Goal: Task Accomplishment & Management: Manage account settings

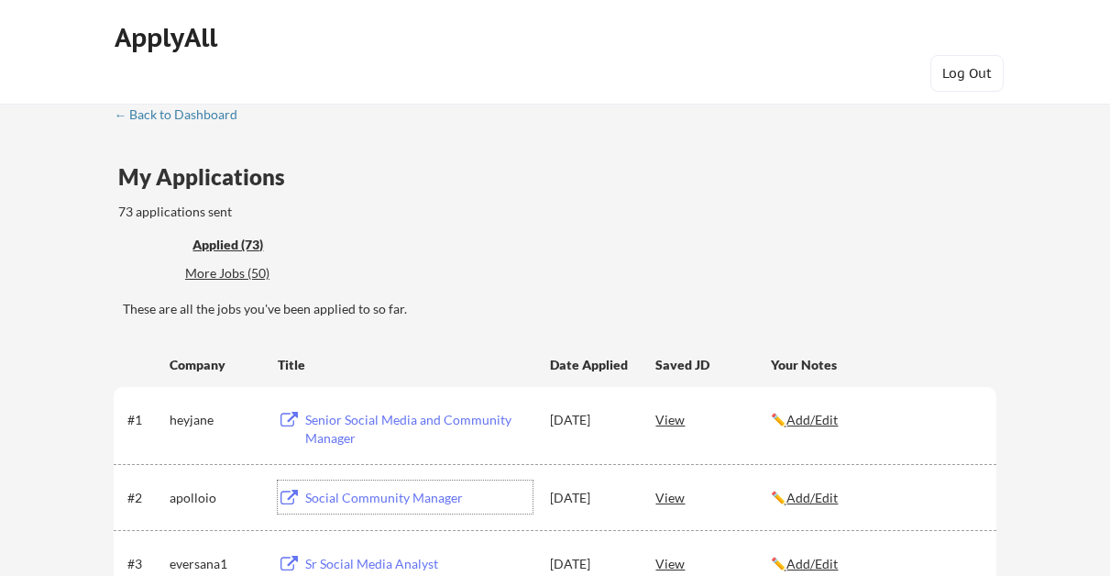
scroll to position [239, 0]
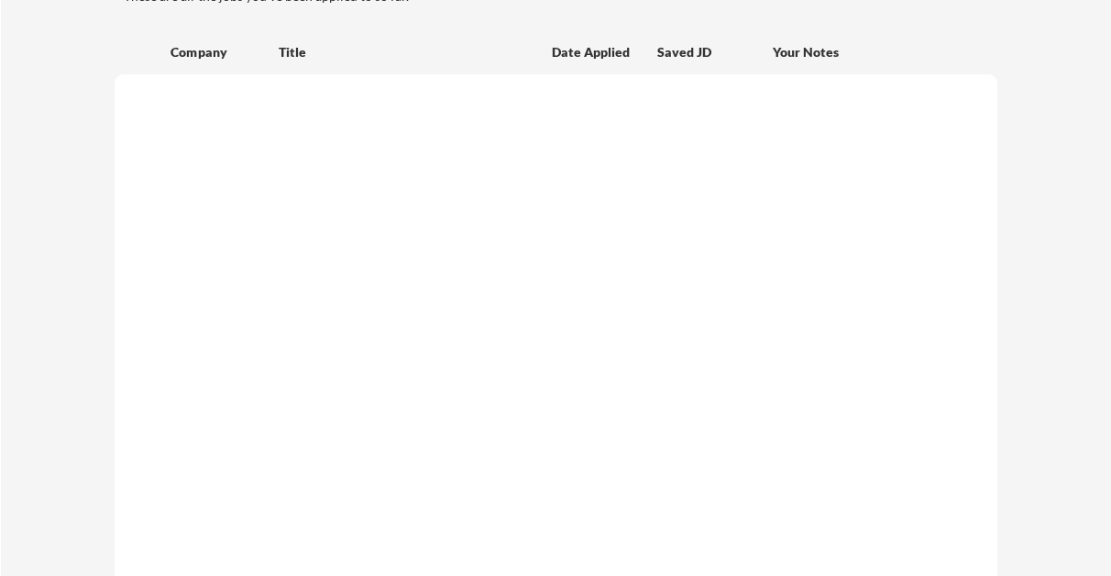
scroll to position [239, 0]
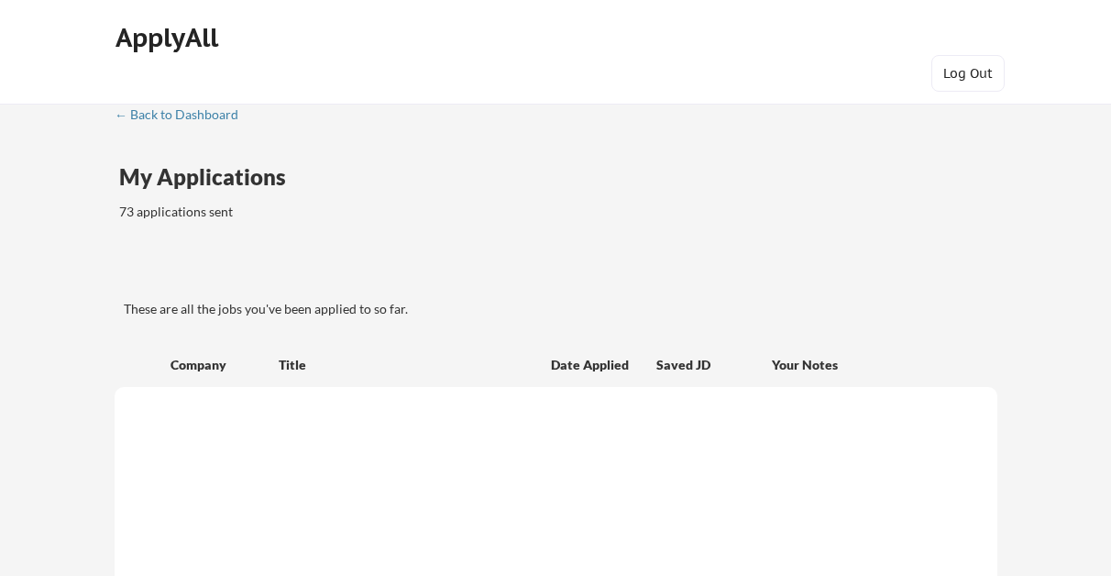
scroll to position [239, 0]
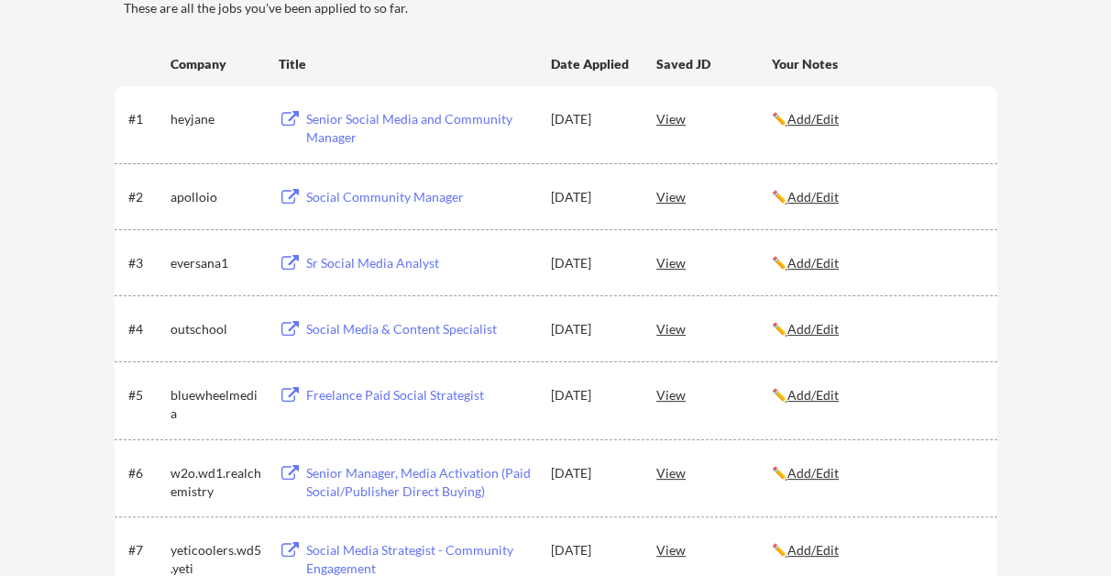
scroll to position [365, 0]
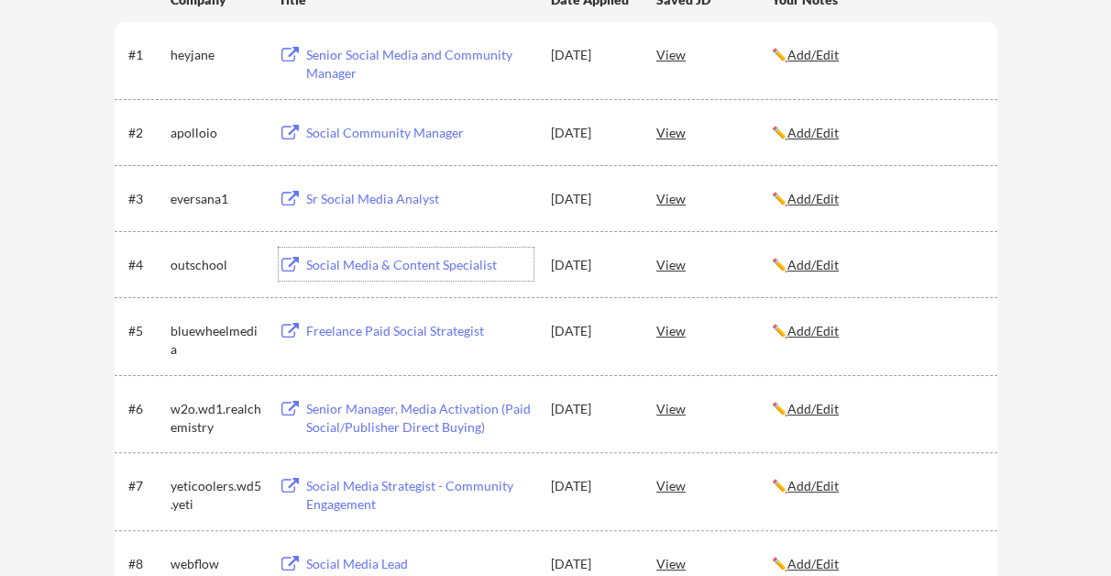
click at [379, 264] on div "Social Media & Content Specialist" at bounding box center [419, 265] width 227 height 18
